Goal: Information Seeking & Learning: Learn about a topic

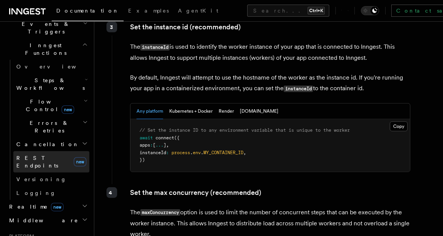
scroll to position [249, 0]
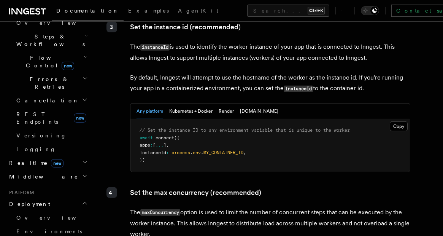
click at [49, 156] on h2 "Realtime new" at bounding box center [47, 163] width 83 height 14
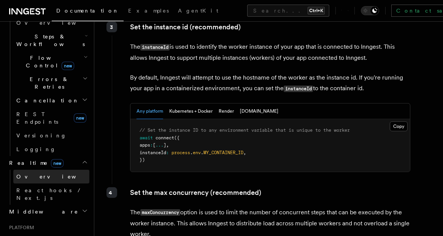
click at [33, 173] on span "Overview" at bounding box center [55, 176] width 78 height 6
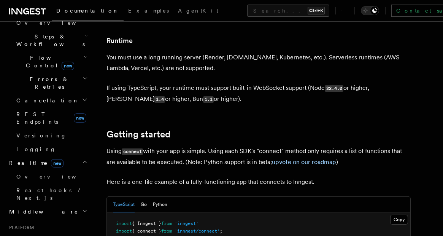
scroll to position [414, 0]
